Goal: Task Accomplishment & Management: Use online tool/utility

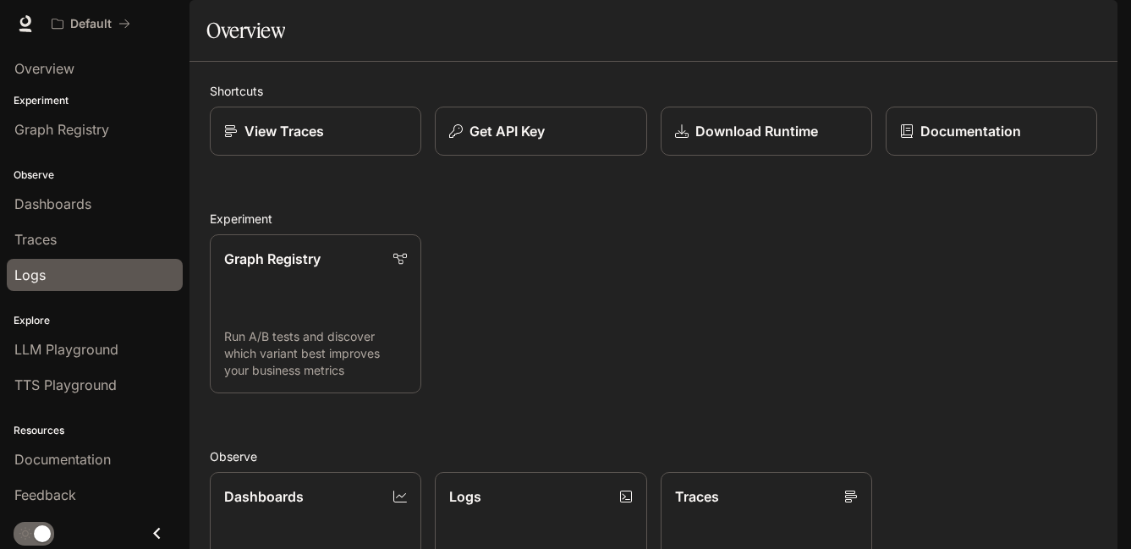
scroll to position [2, 0]
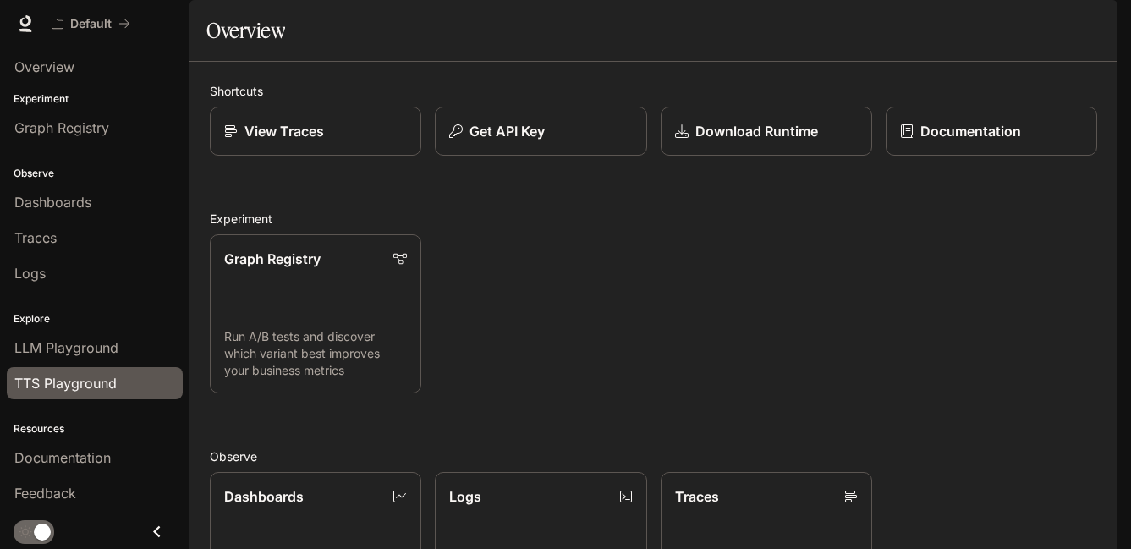
click at [96, 377] on span "TTS Playground" at bounding box center [65, 383] width 102 height 20
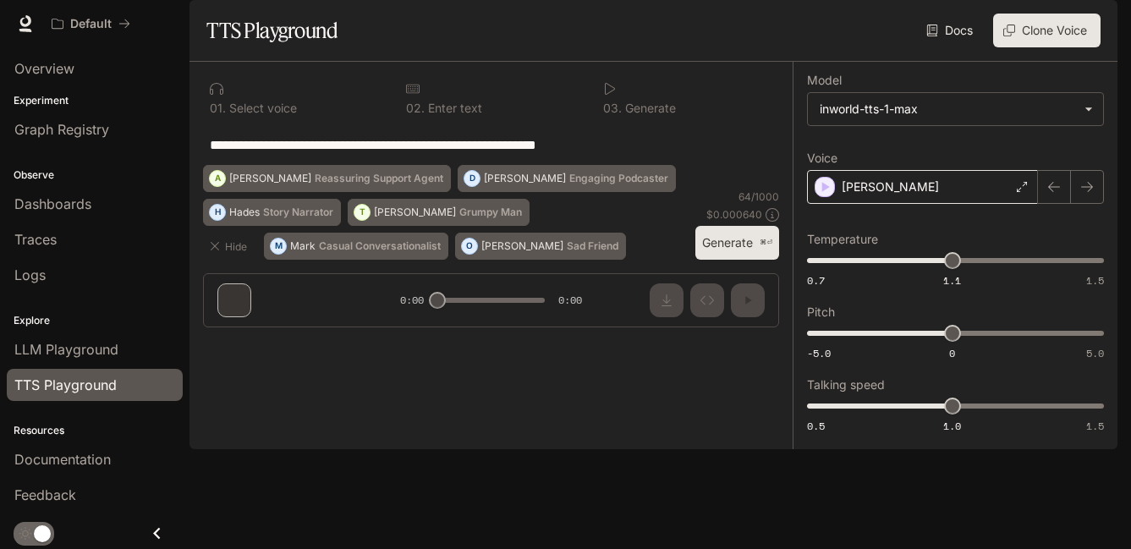
click at [883, 204] on div "[PERSON_NAME]" at bounding box center [922, 187] width 231 height 34
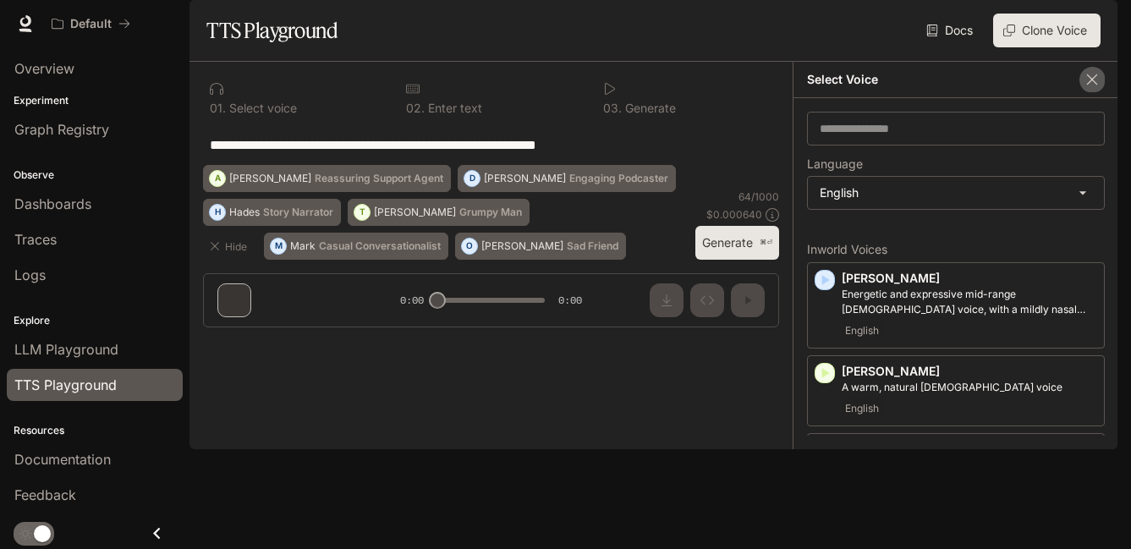
click at [1094, 88] on icon "button" at bounding box center [1092, 79] width 17 height 17
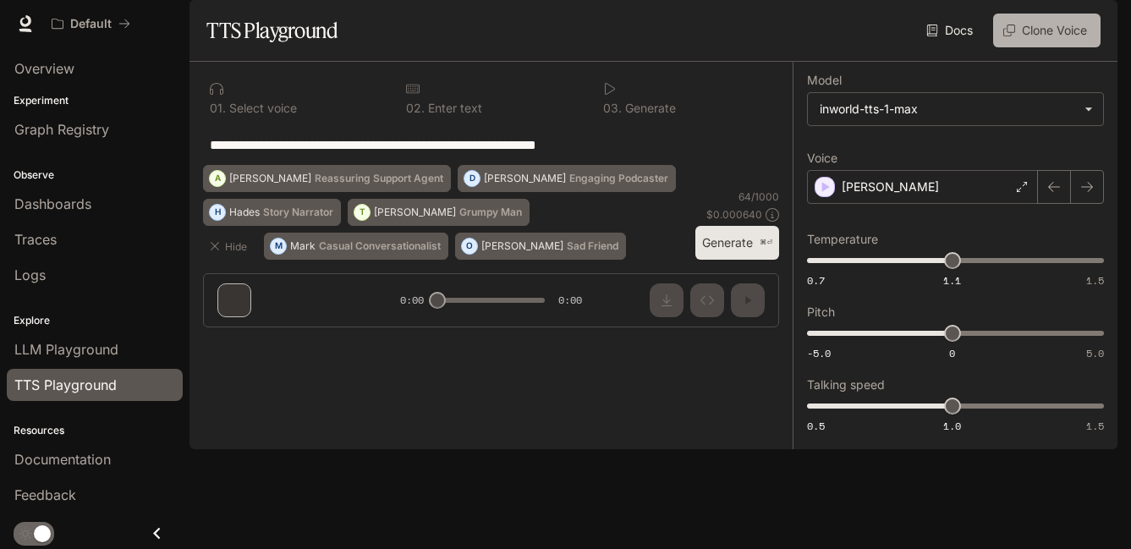
click at [1034, 47] on button "Clone Voice" at bounding box center [1046, 31] width 107 height 34
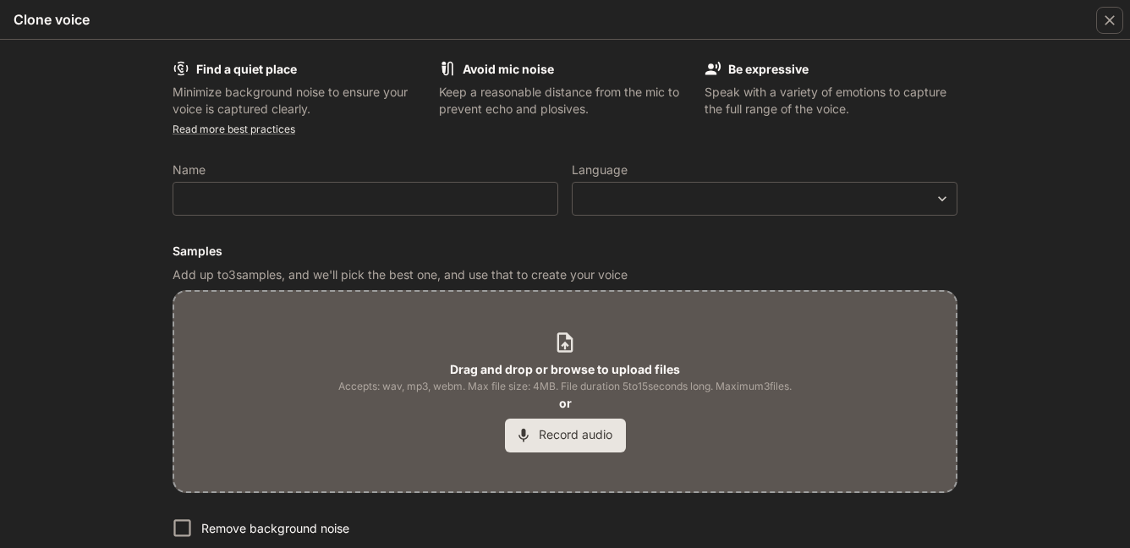
click at [569, 439] on button "Record audio" at bounding box center [565, 436] width 121 height 34
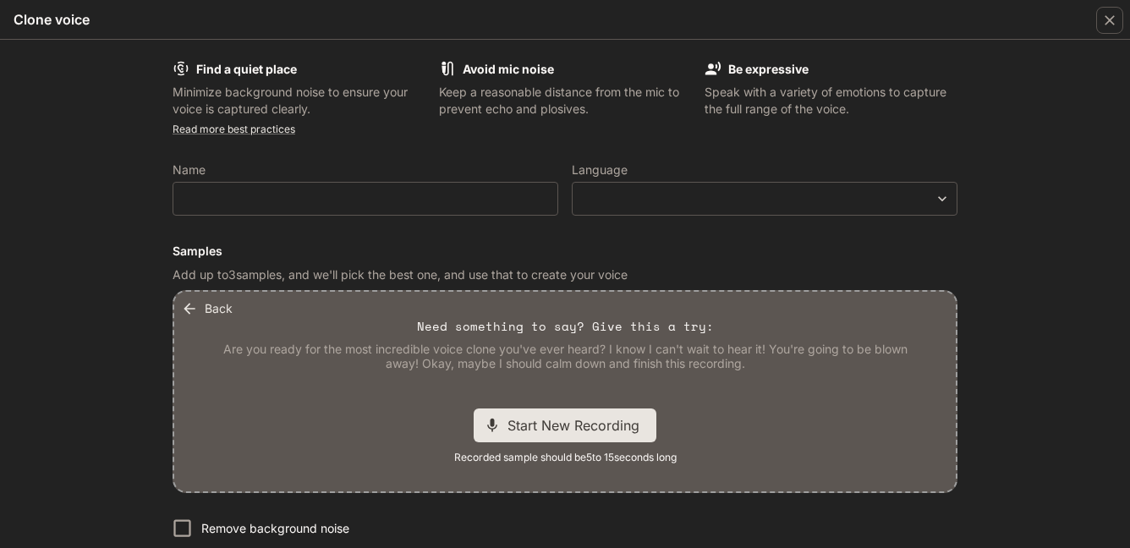
click at [216, 307] on button "Back" at bounding box center [209, 309] width 62 height 34
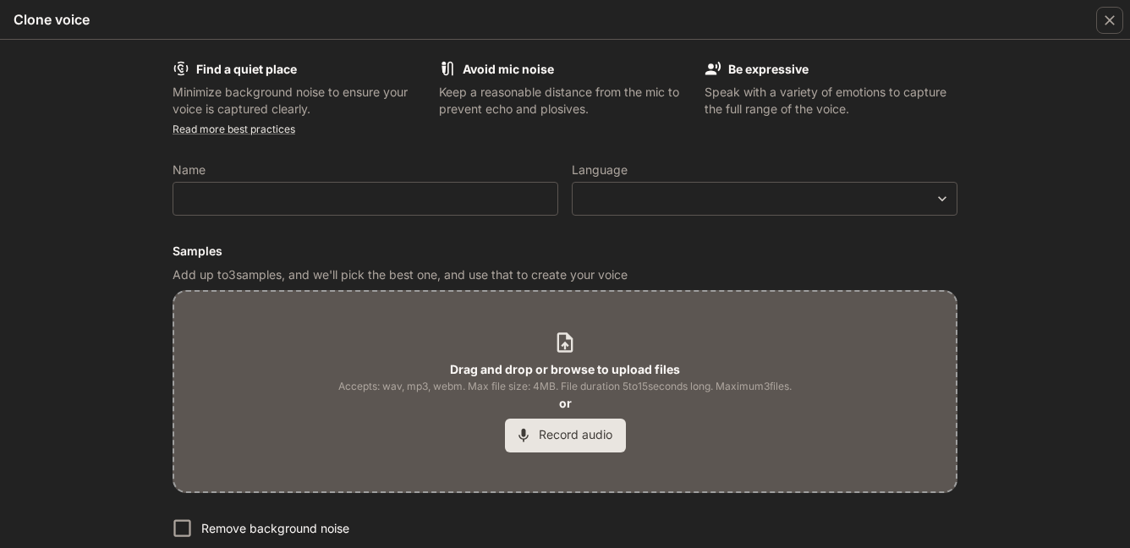
click at [560, 358] on div "Drag and drop or browse to upload files Accepts: wav, mp3, webm. Max file size:…" at bounding box center [564, 391] width 453 height 121
click at [572, 365] on b "Drag and drop or browse to upload files" at bounding box center [565, 369] width 230 height 14
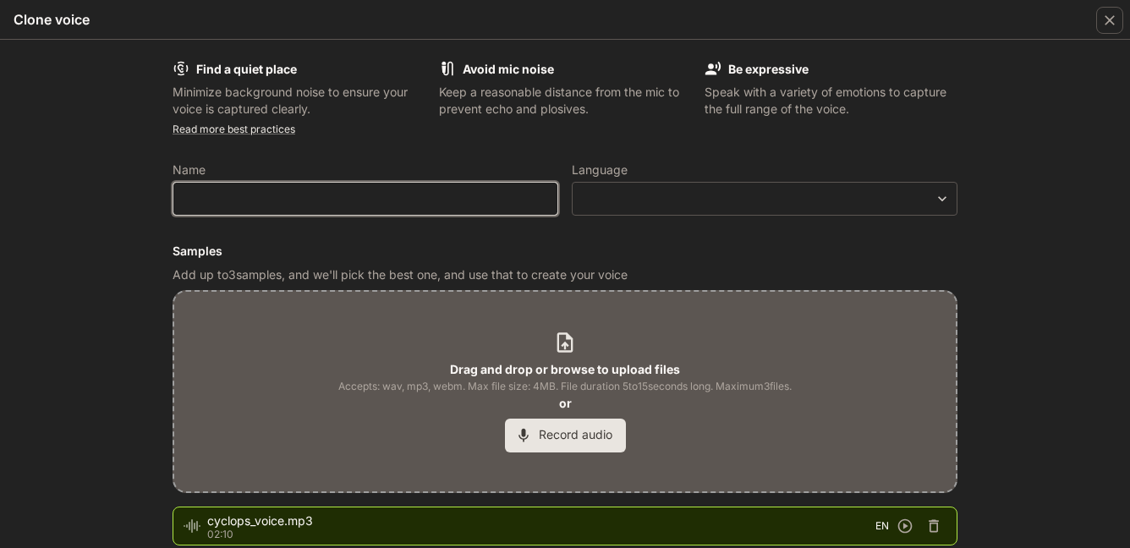
click at [349, 206] on input "text" at bounding box center [365, 198] width 384 height 17
type input "*******"
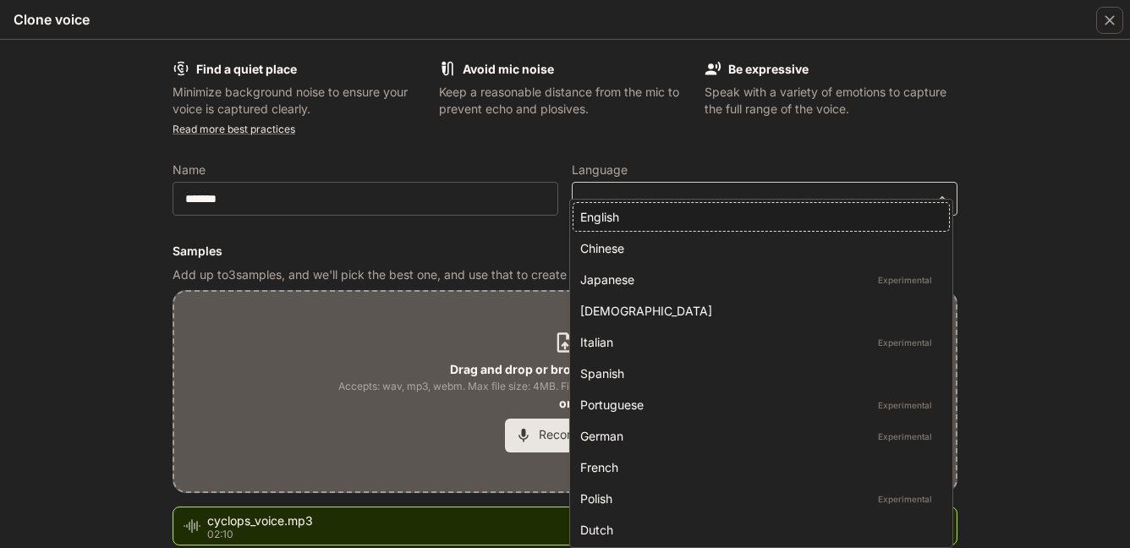
click at [629, 197] on body "**********" at bounding box center [565, 274] width 1130 height 548
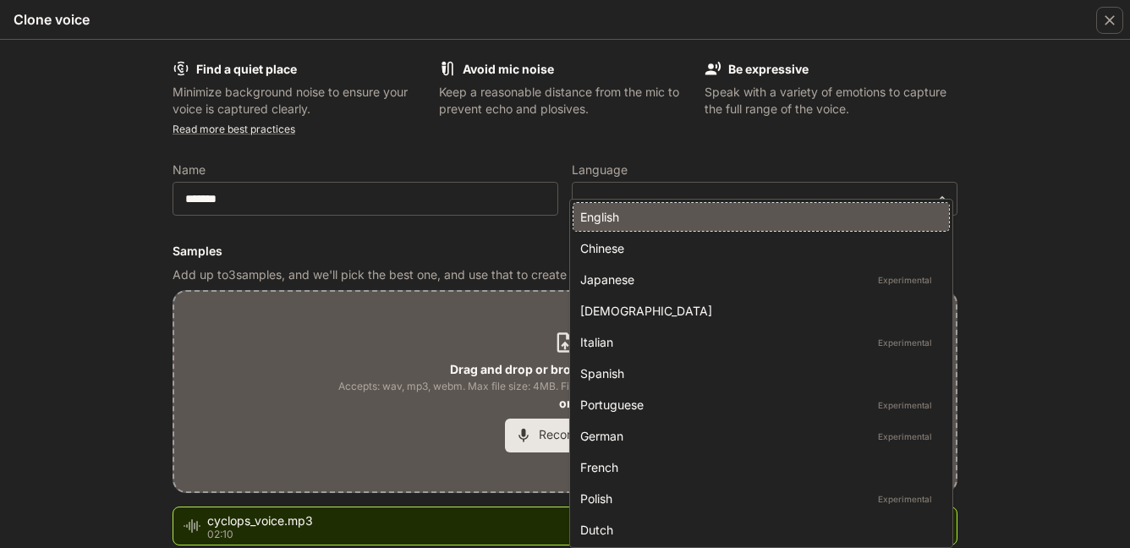
click at [629, 221] on div "English" at bounding box center [757, 217] width 355 height 18
type input "*****"
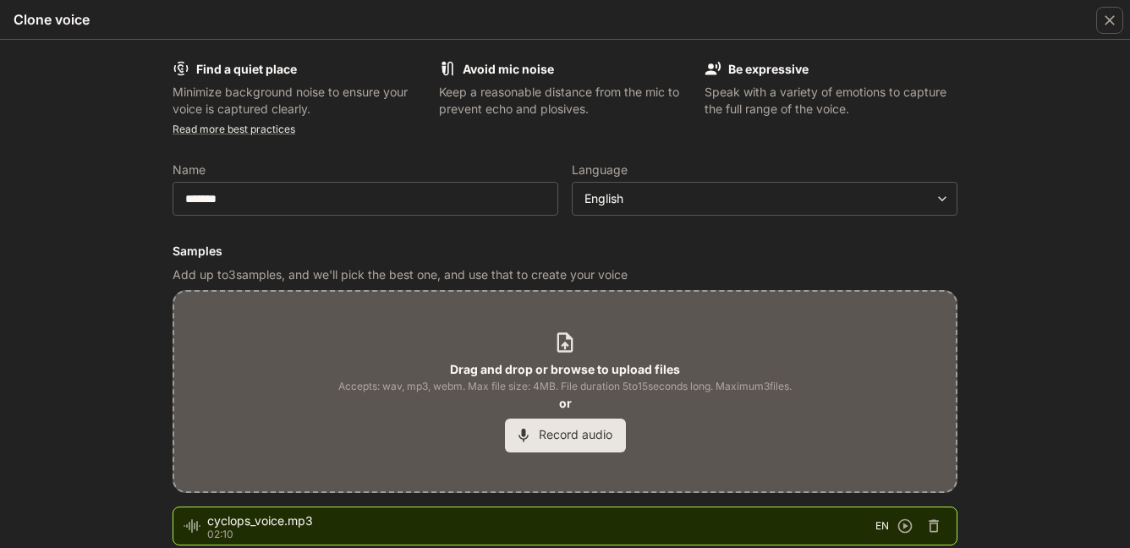
click at [692, 245] on h6 "Samples" at bounding box center [565, 251] width 785 height 17
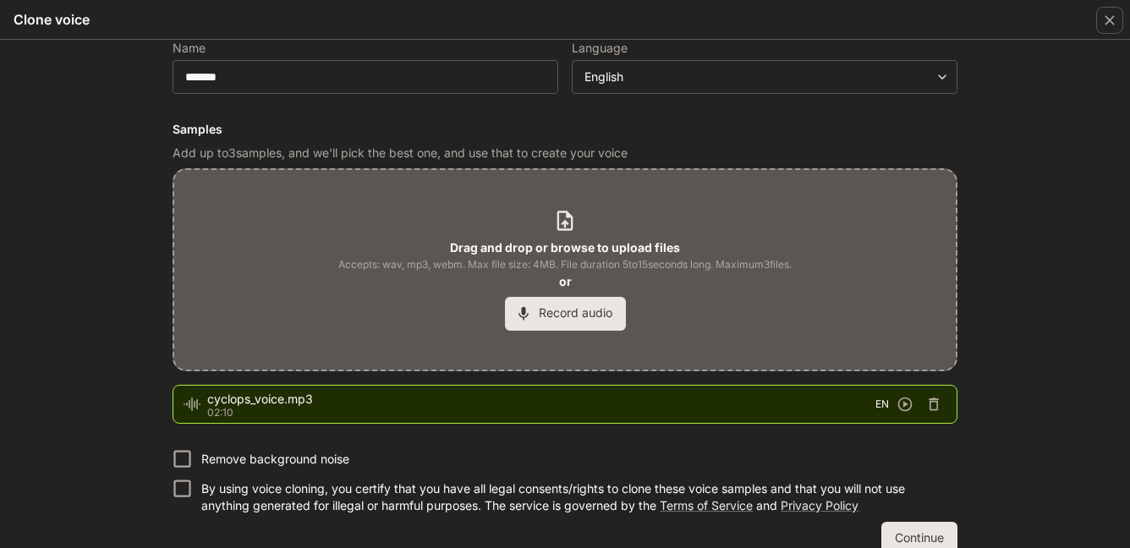
scroll to position [149, 0]
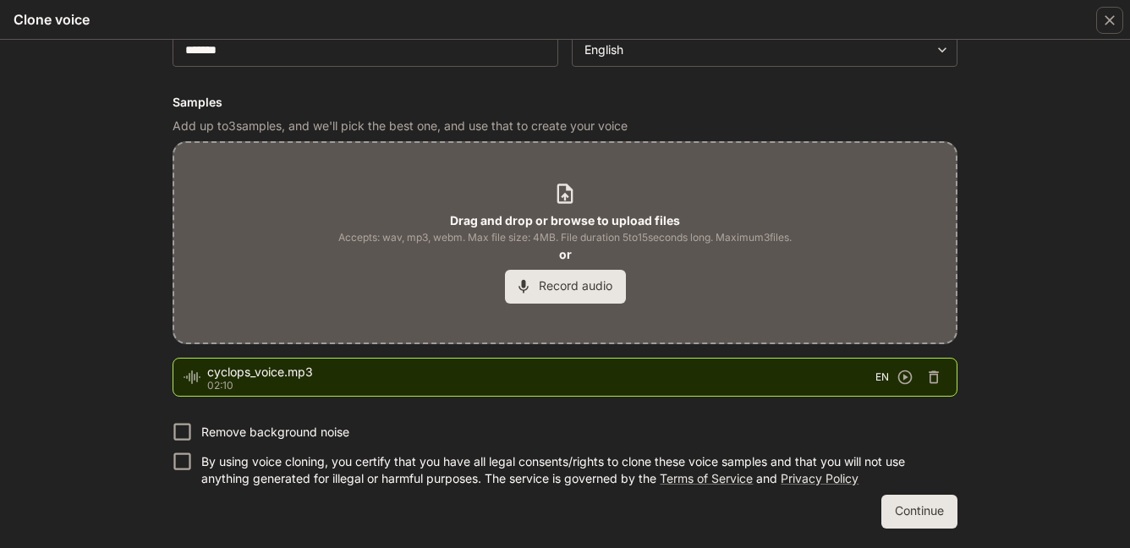
click at [343, 468] on p "By using voice cloning, you certify that you have all legal consents/rights to …" at bounding box center [572, 470] width 743 height 34
click at [888, 506] on button "Continue" at bounding box center [919, 512] width 76 height 34
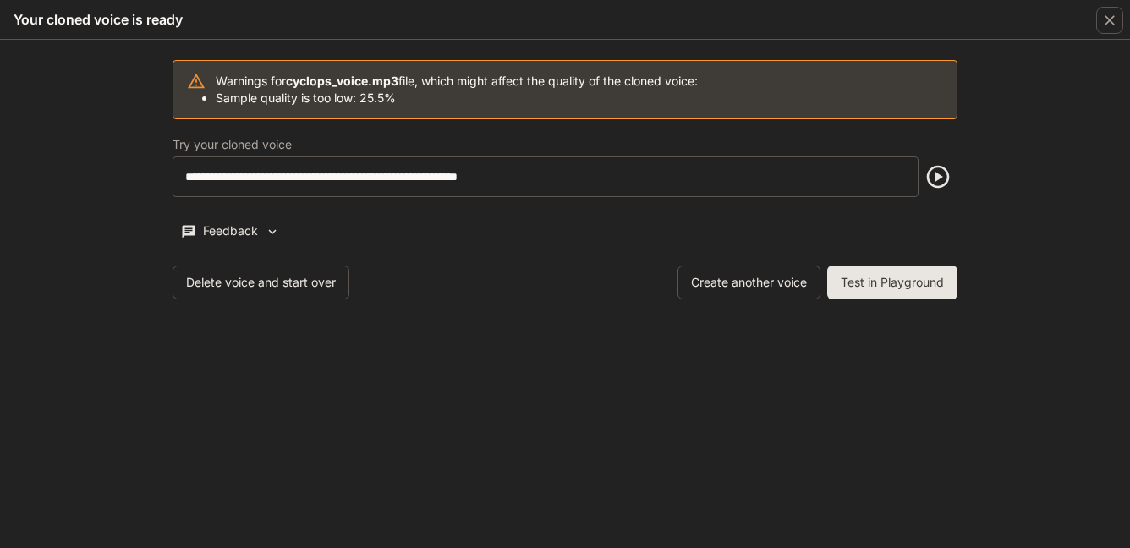
scroll to position [0, 0]
click at [933, 180] on icon "button" at bounding box center [938, 176] width 27 height 27
click at [325, 286] on button "Delete voice and start over" at bounding box center [261, 283] width 177 height 34
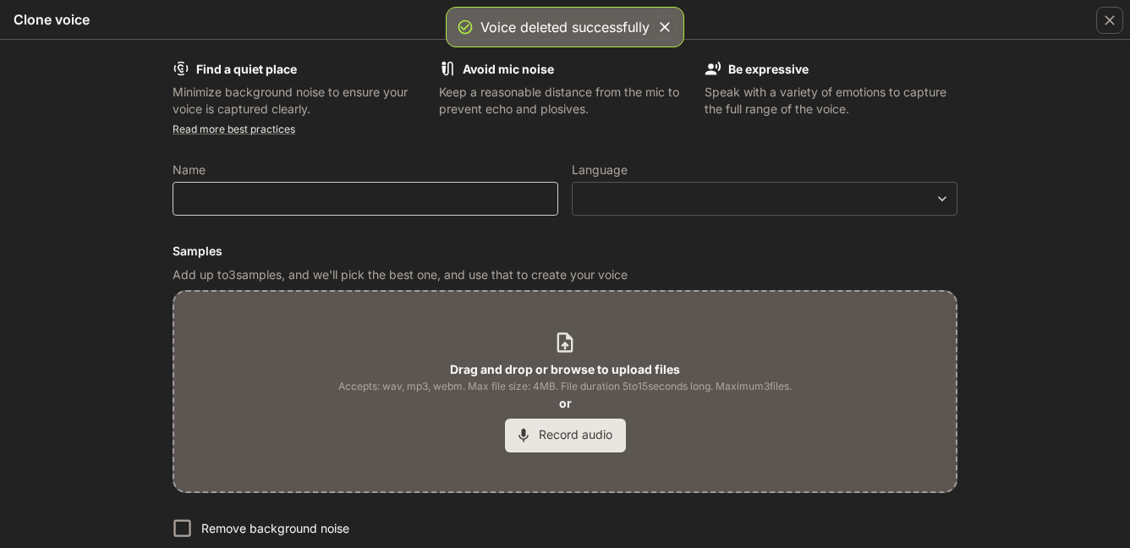
click at [448, 211] on div "​" at bounding box center [366, 199] width 386 height 34
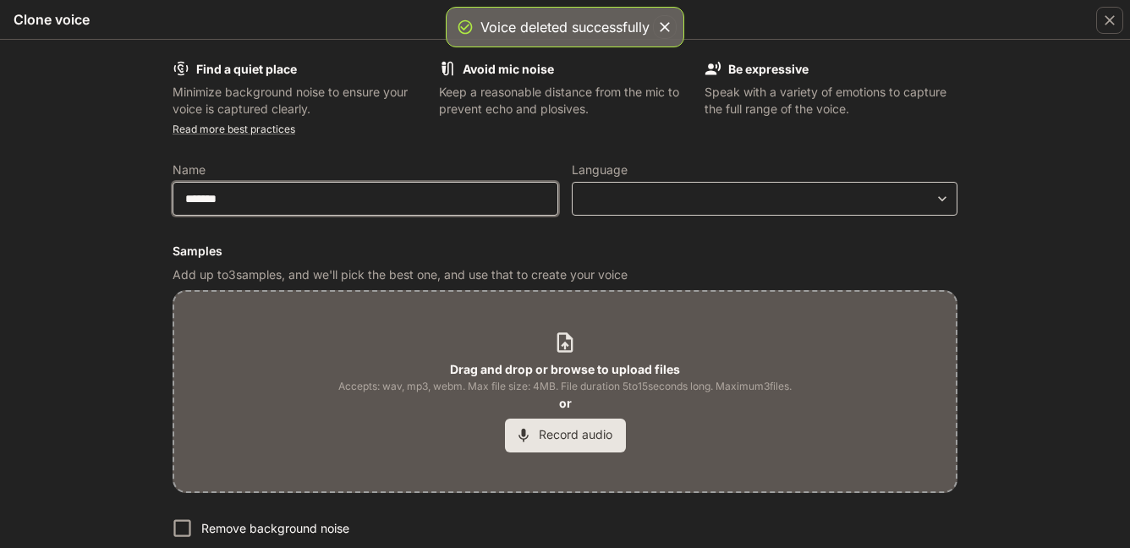
type input "*******"
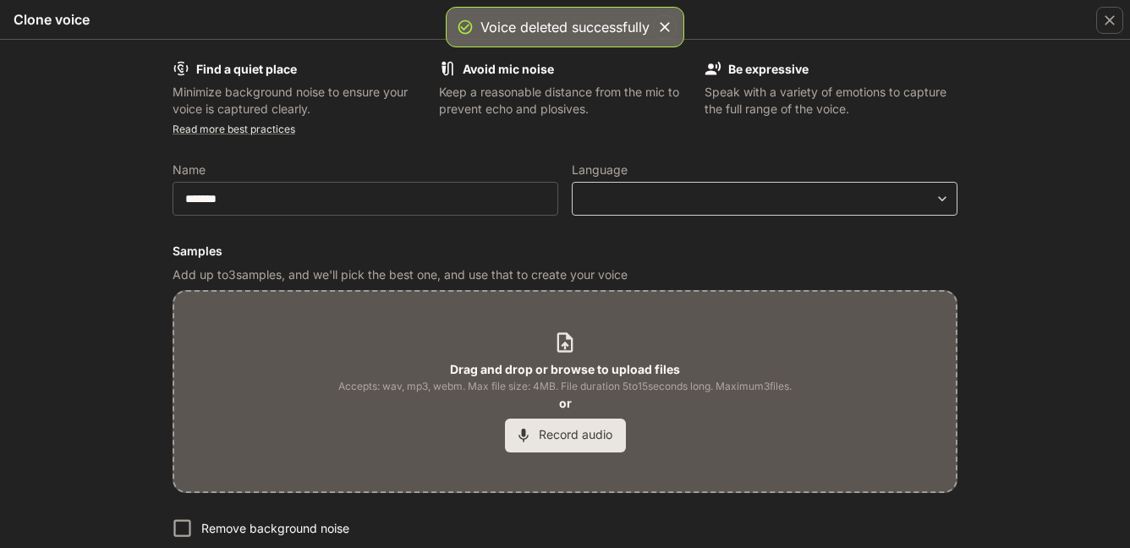
click at [673, 198] on body "**********" at bounding box center [565, 274] width 1130 height 548
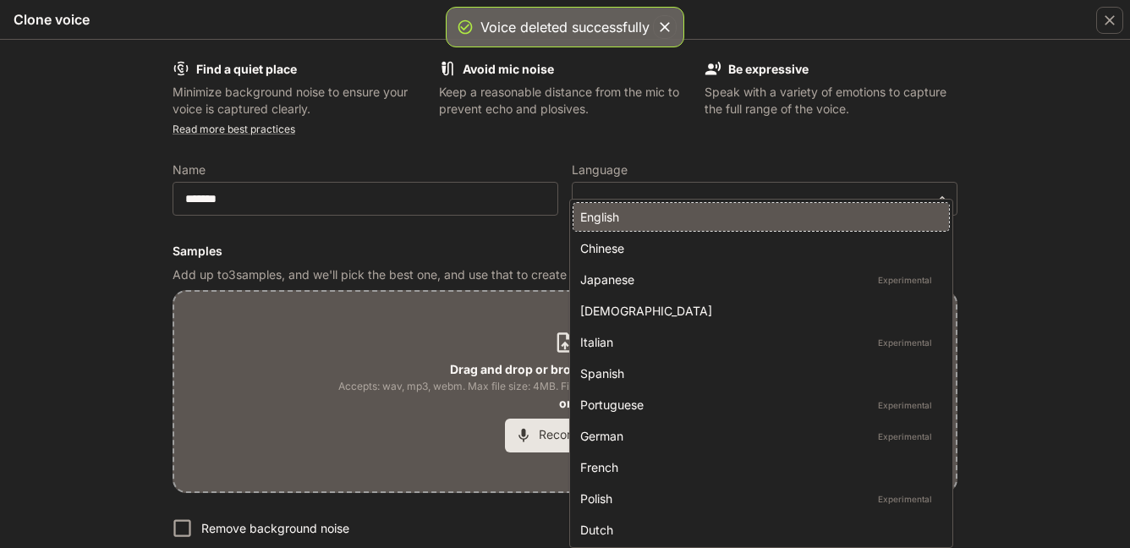
click at [623, 225] on div "English" at bounding box center [757, 217] width 355 height 18
type input "*****"
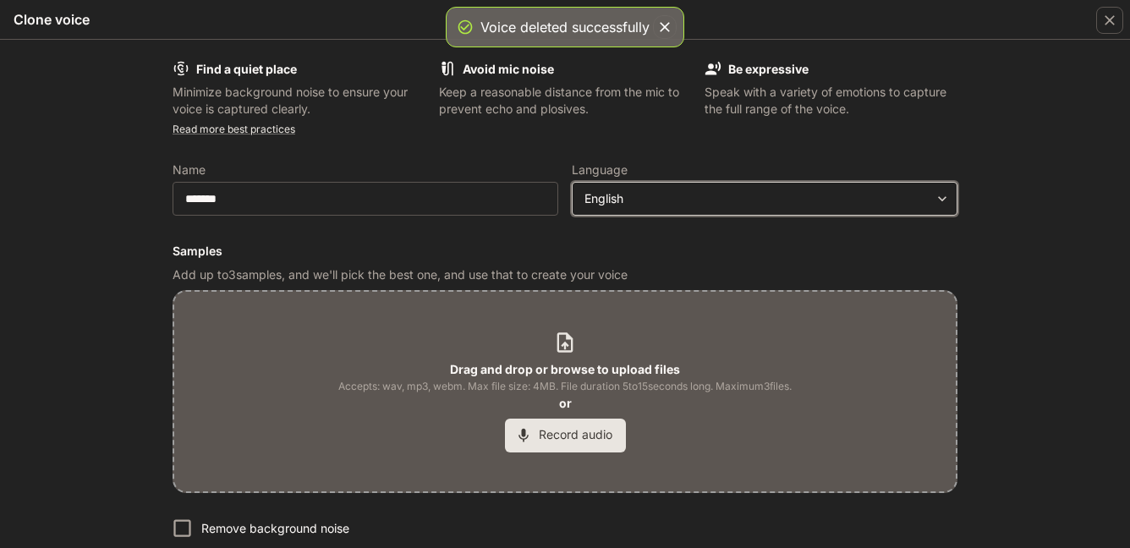
scroll to position [96, 0]
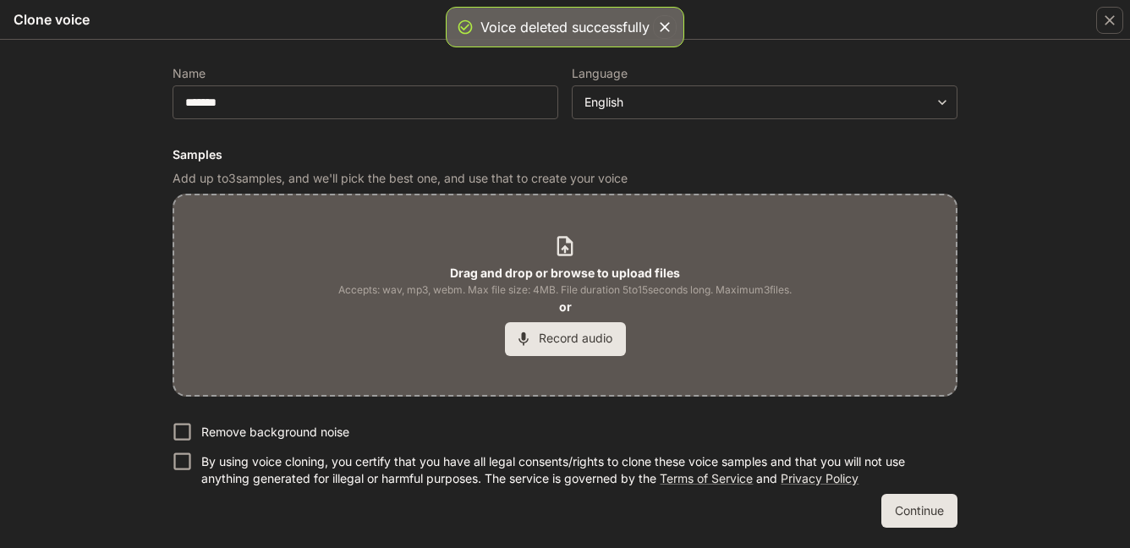
click at [304, 438] on p "Remove background noise" at bounding box center [275, 432] width 148 height 17
click at [278, 468] on p "By using voice cloning, you certify that you have all legal consents/rights to …" at bounding box center [572, 470] width 743 height 34
click at [572, 268] on b "Drag and drop or browse to upload files" at bounding box center [565, 273] width 230 height 14
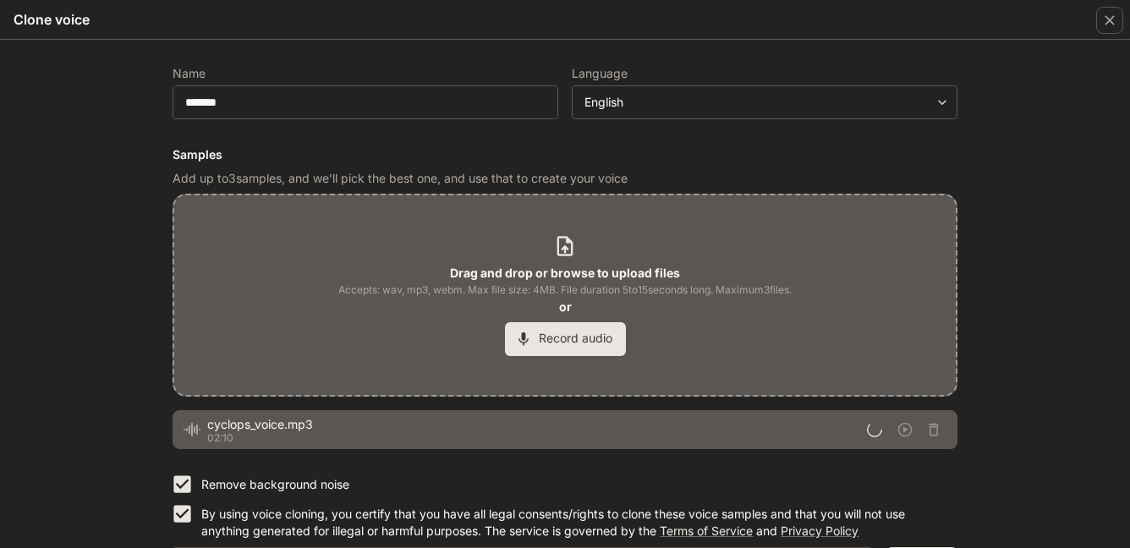
scroll to position [149, 0]
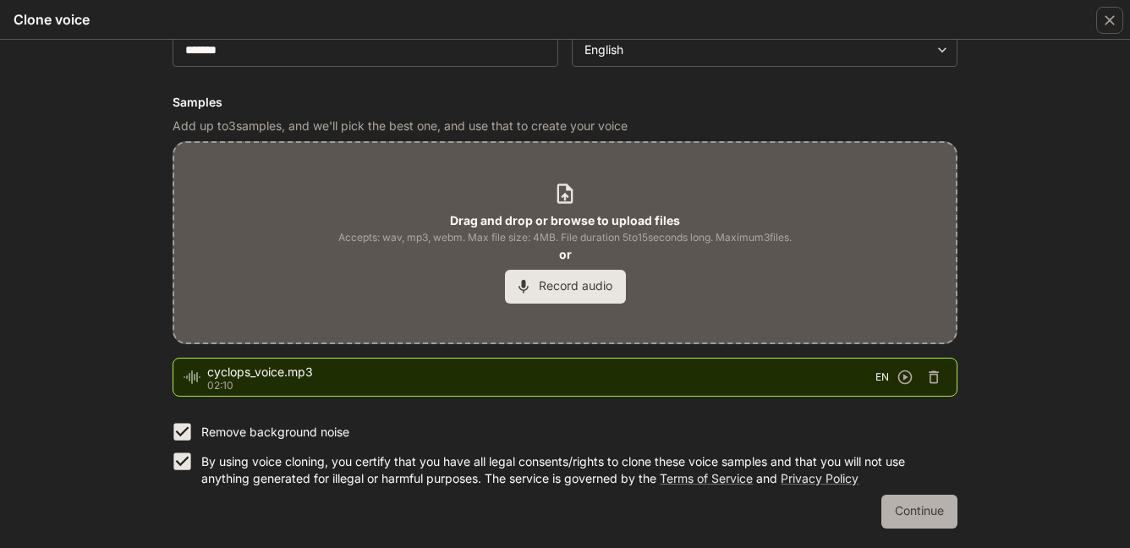
click at [902, 502] on button "Continue" at bounding box center [919, 512] width 76 height 34
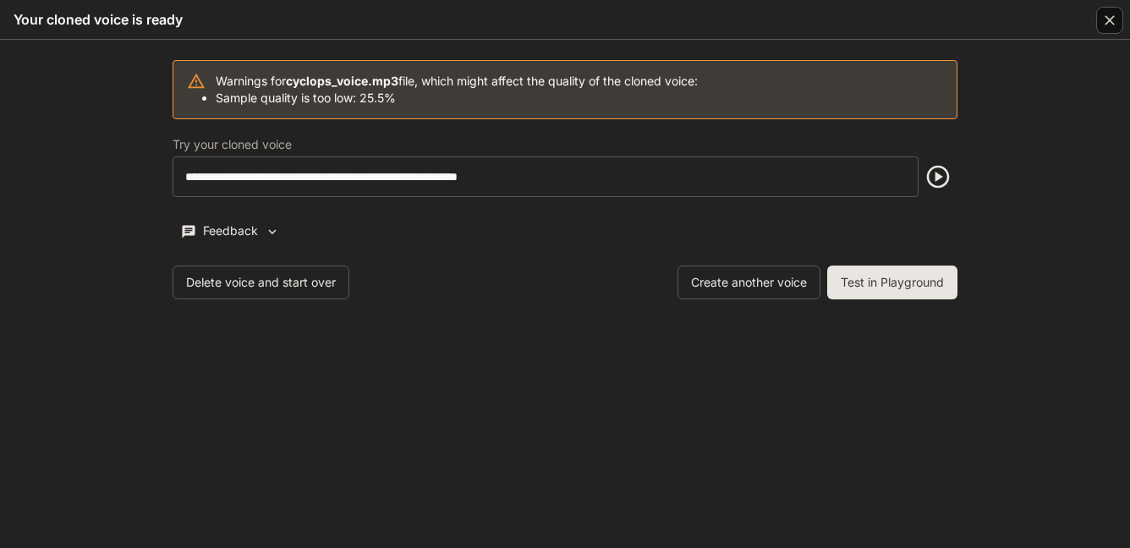
scroll to position [0, 0]
click at [942, 175] on icon "button" at bounding box center [938, 176] width 27 height 27
click at [934, 178] on icon "button" at bounding box center [938, 176] width 27 height 27
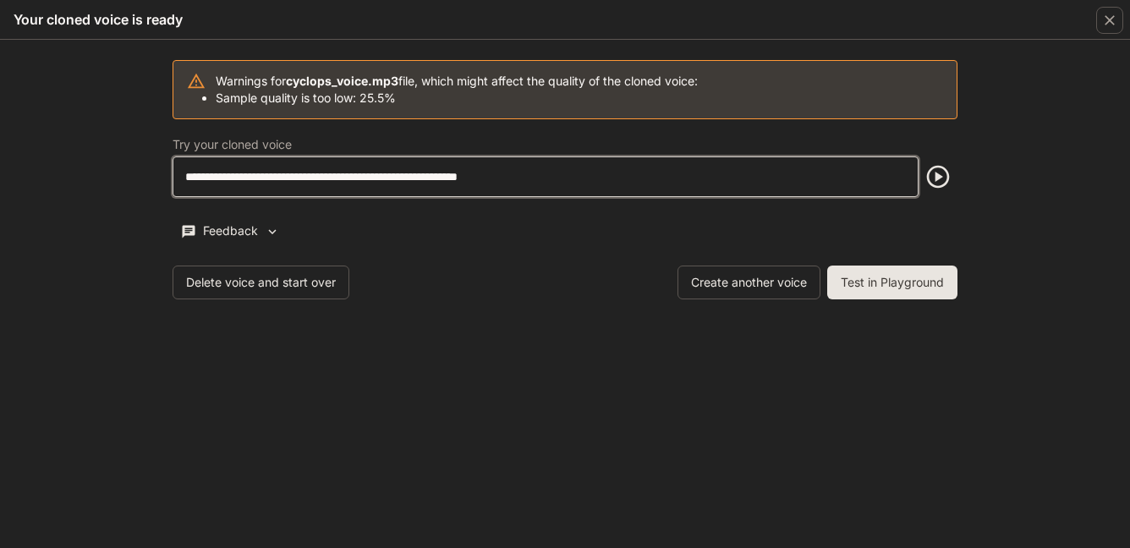
drag, startPoint x: 588, startPoint y: 174, endPoint x: 169, endPoint y: 180, distance: 418.8
click at [168, 179] on div "**********" at bounding box center [565, 180] width 812 height 266
type input "**********"
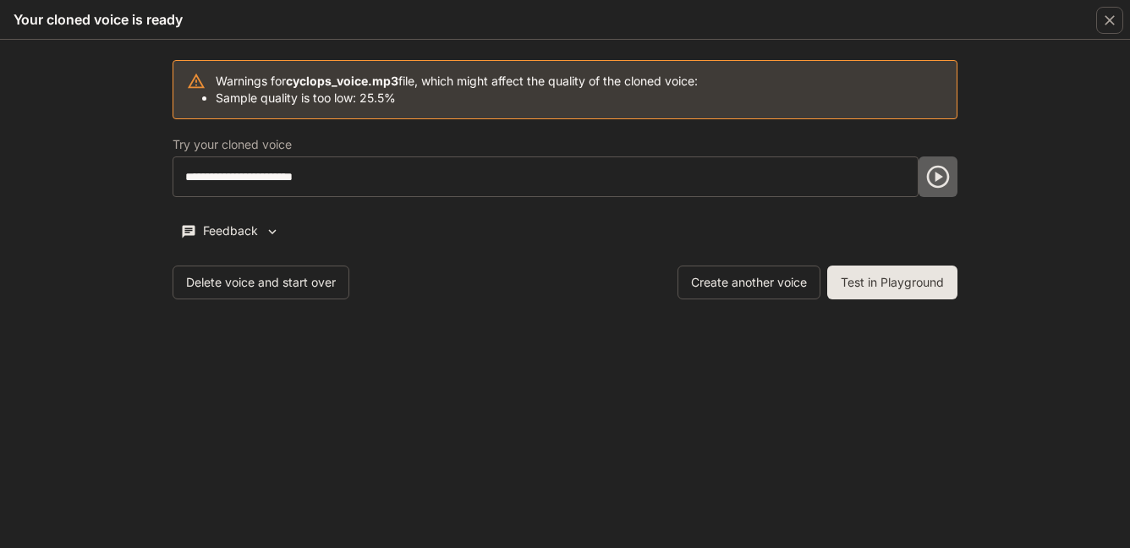
click at [943, 181] on icon "button" at bounding box center [938, 176] width 27 height 27
click at [938, 187] on icon "button" at bounding box center [937, 177] width 23 height 23
click at [229, 275] on button "Delete voice and start over" at bounding box center [261, 283] width 177 height 34
